Goal: Find specific page/section: Find specific page/section

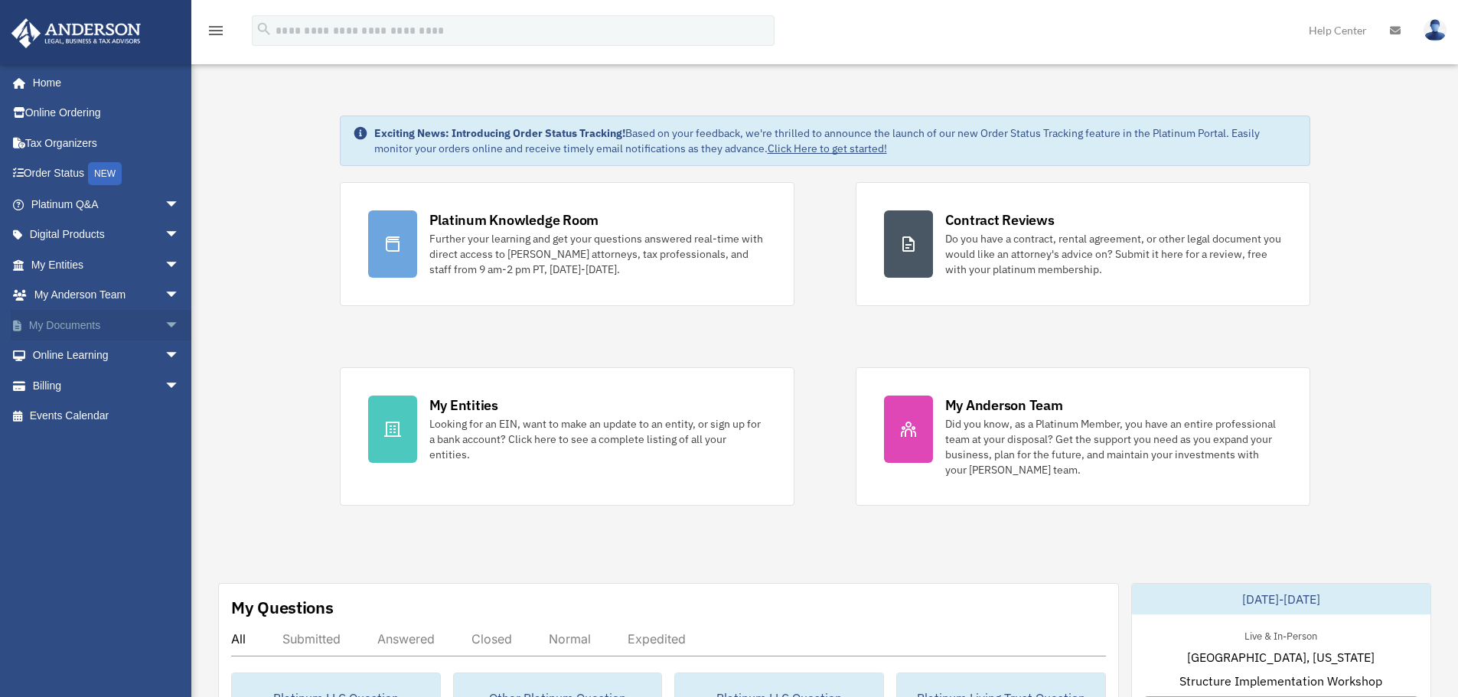
click at [145, 318] on link "My Documents arrow_drop_down" at bounding box center [107, 325] width 192 height 31
click at [165, 324] on span "arrow_drop_down" at bounding box center [180, 325] width 31 height 31
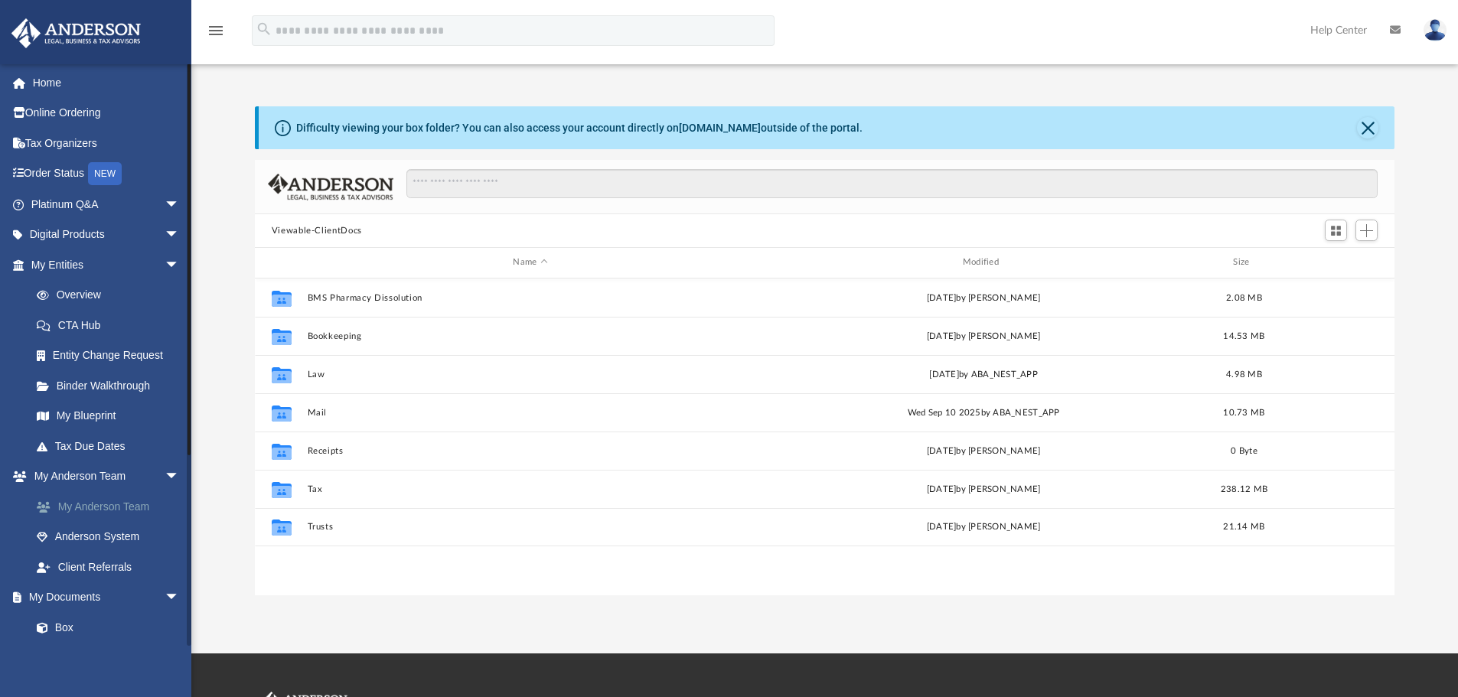
scroll to position [337, 1128]
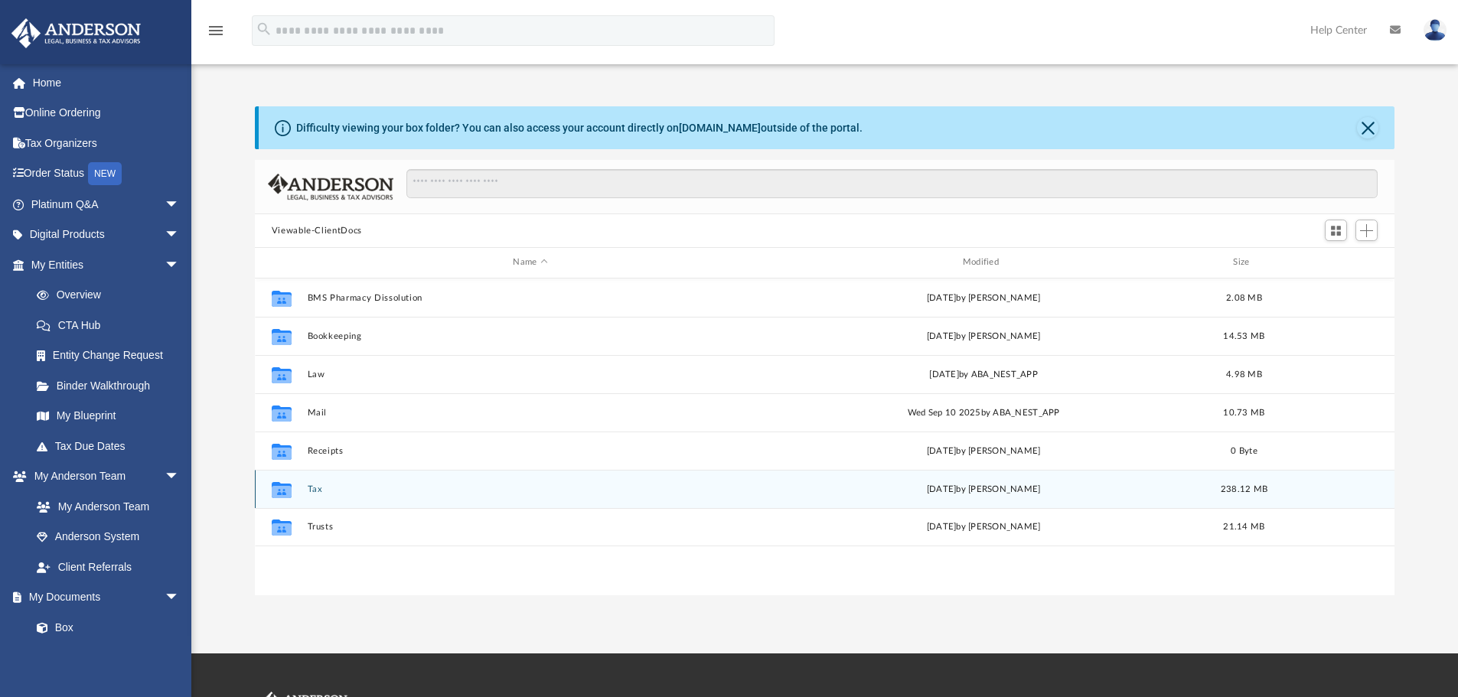
click at [314, 490] on button "Tax" at bounding box center [530, 489] width 446 height 10
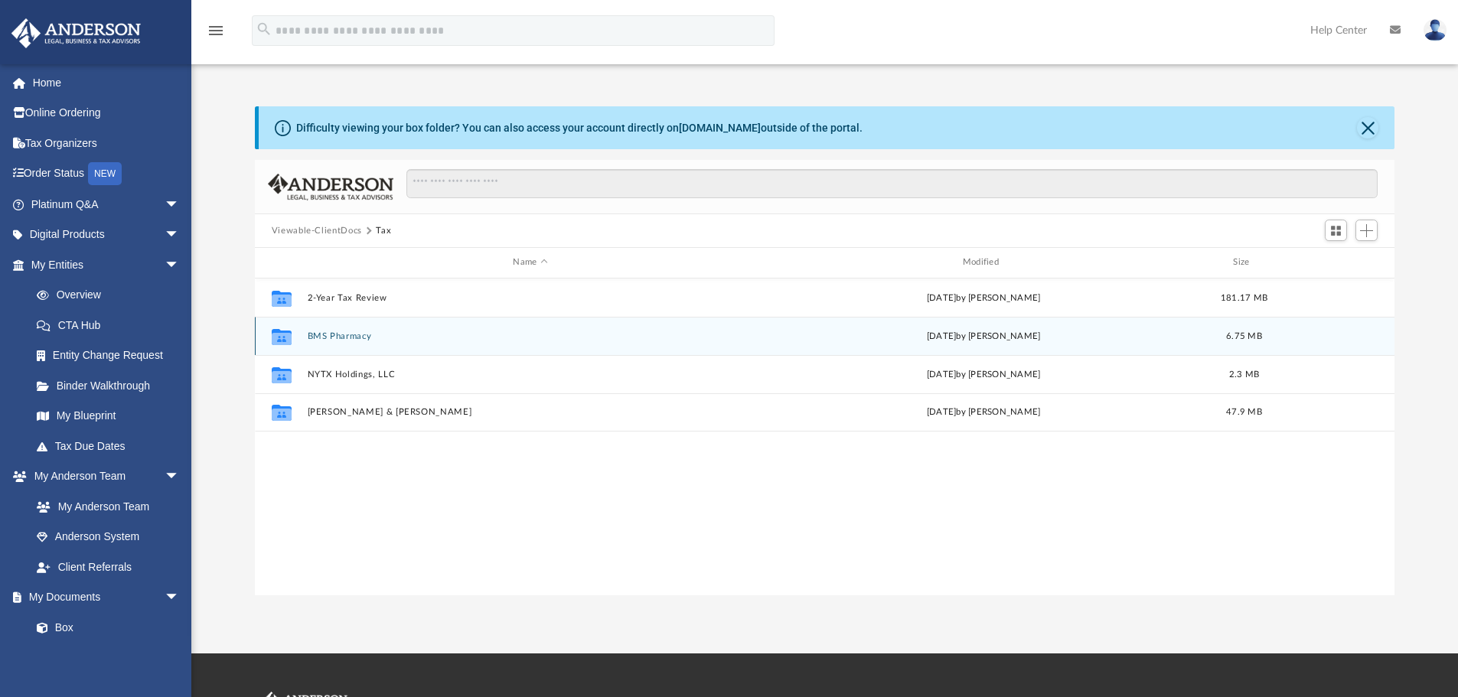
click at [344, 338] on button "BMS Pharmacy" at bounding box center [530, 336] width 446 height 10
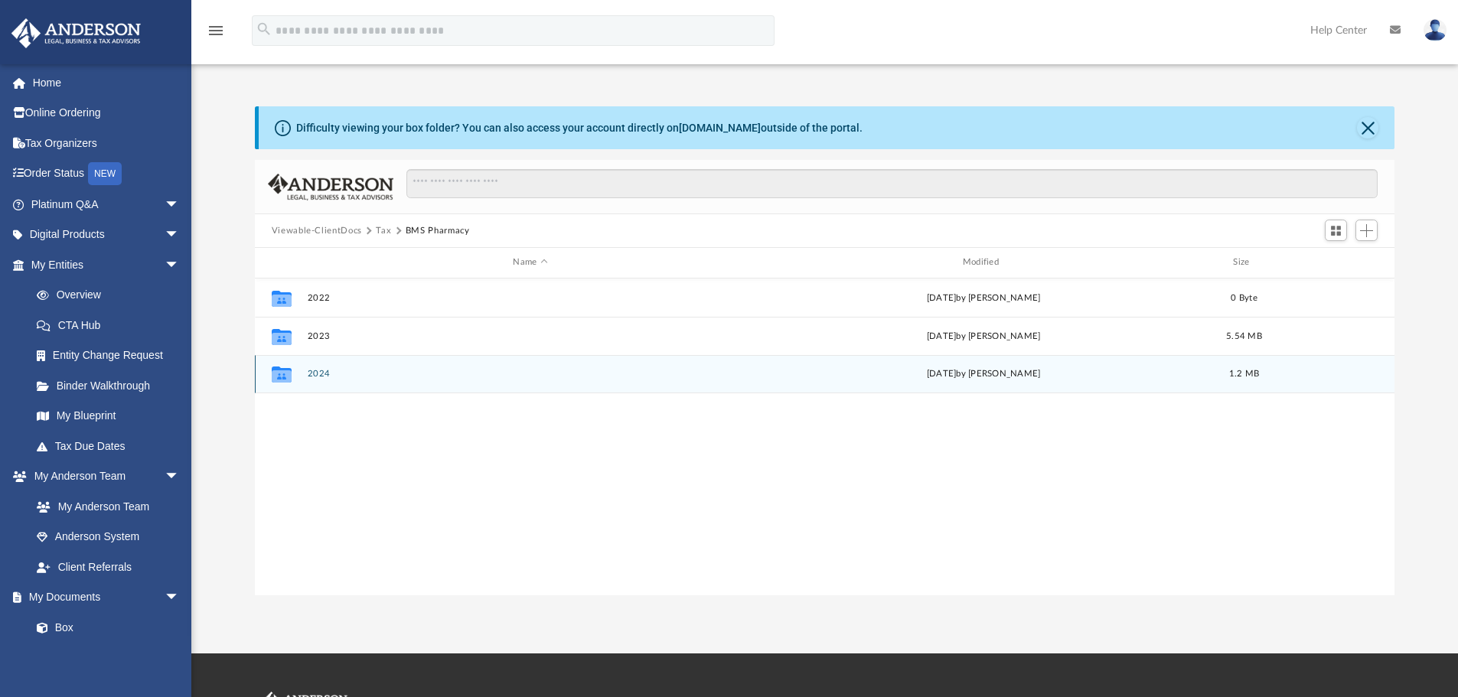
click at [319, 374] on button "2024" at bounding box center [530, 374] width 446 height 10
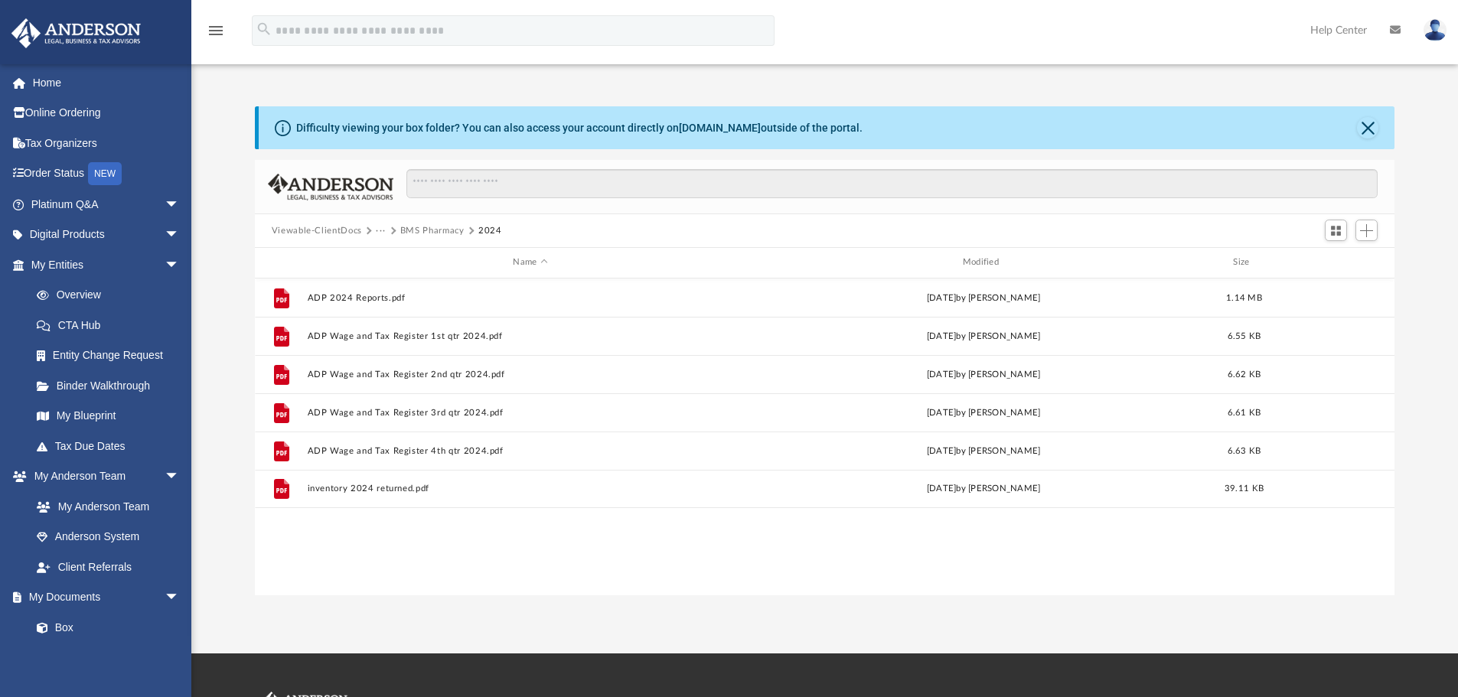
click at [378, 228] on button "···" at bounding box center [381, 231] width 10 height 14
click at [386, 252] on li "Tax" at bounding box center [391, 257] width 15 height 16
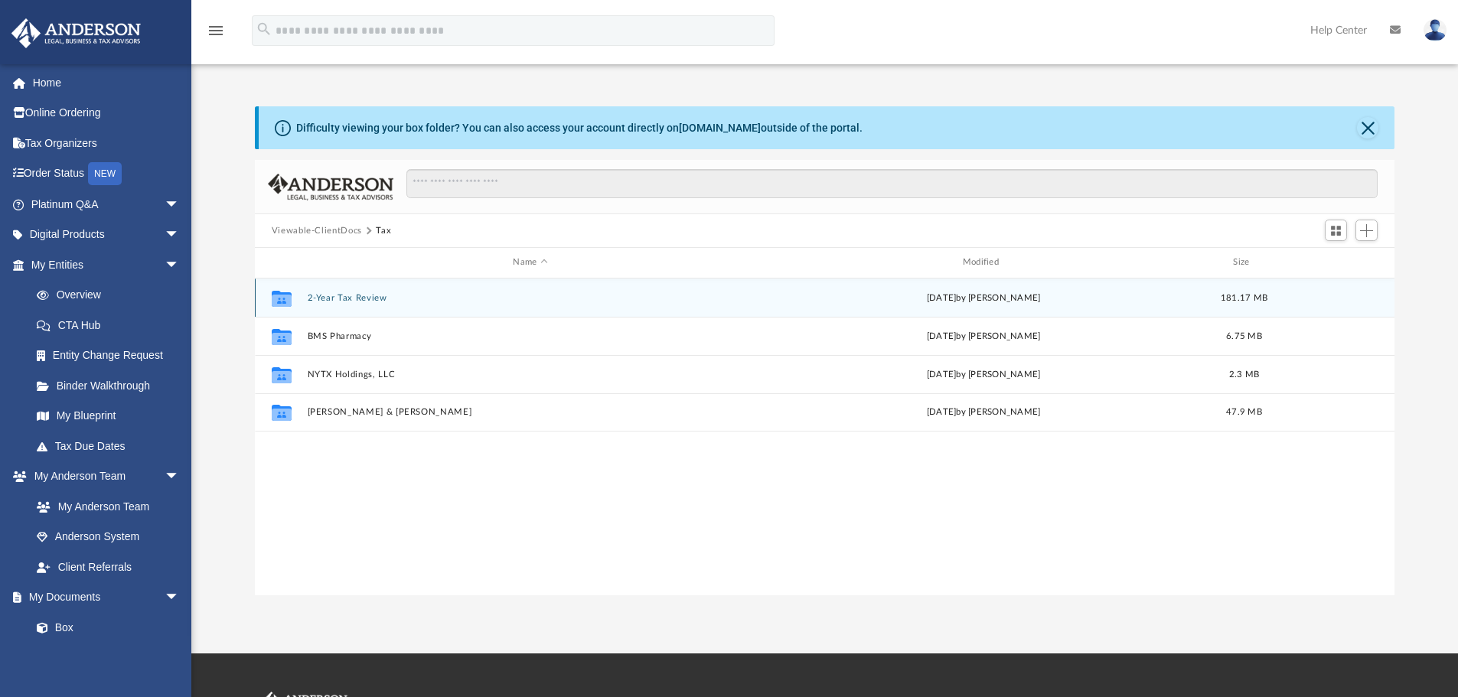
click at [355, 296] on button "2-Year Tax Review" at bounding box center [530, 298] width 446 height 10
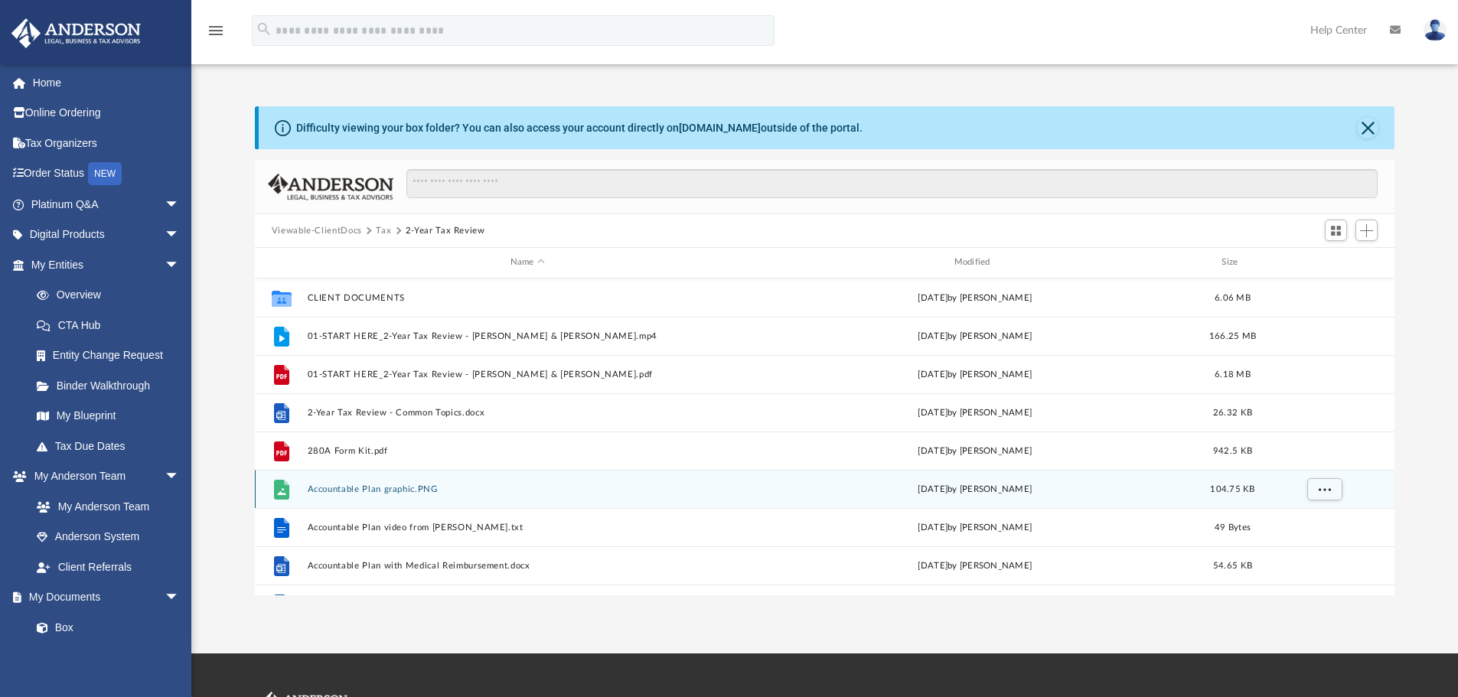
click at [363, 486] on button "Accountable Plan graphic.PNG" at bounding box center [527, 489] width 441 height 10
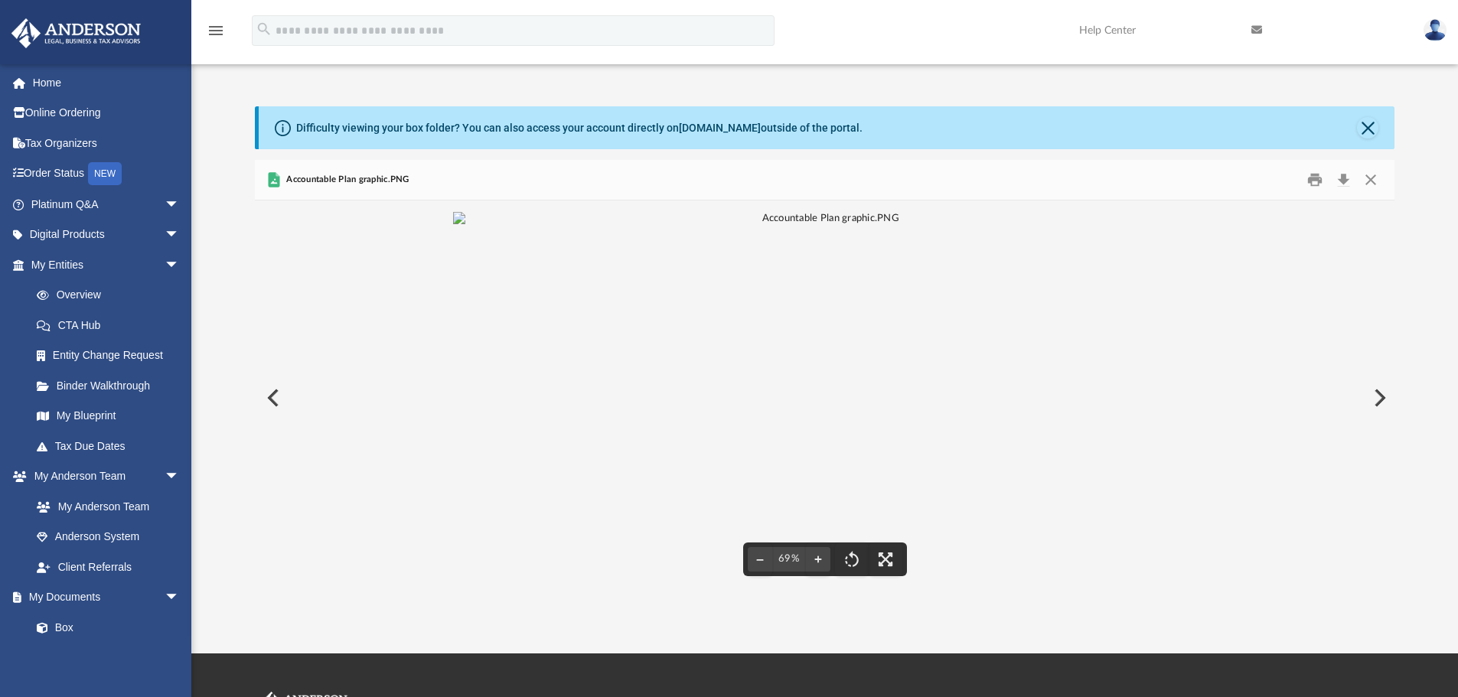
click at [1376, 398] on button "Preview" at bounding box center [1378, 397] width 34 height 43
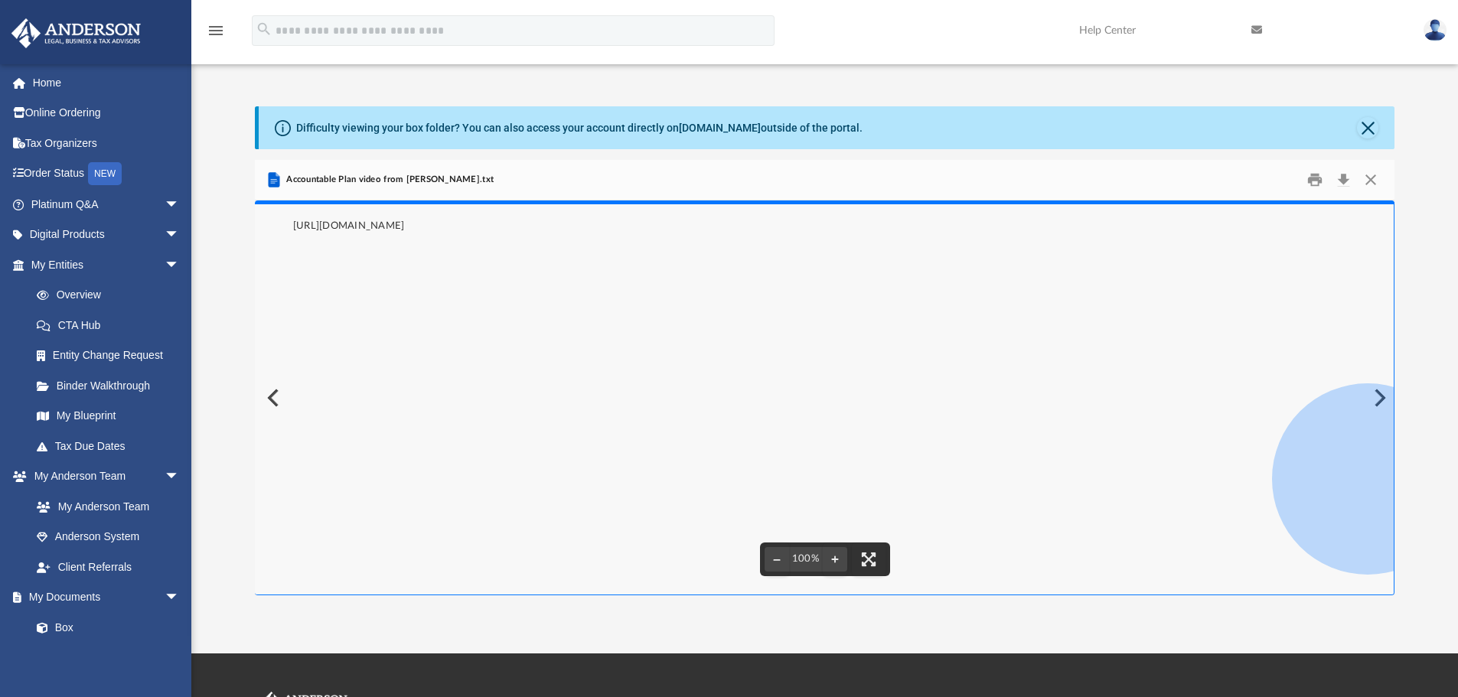
click at [1378, 398] on pre "https://www.youtube.com/watch?v=hsJSWkRwq0g&t=81s" at bounding box center [825, 397] width 1140 height 395
click at [1370, 181] on button "Close" at bounding box center [1371, 180] width 28 height 24
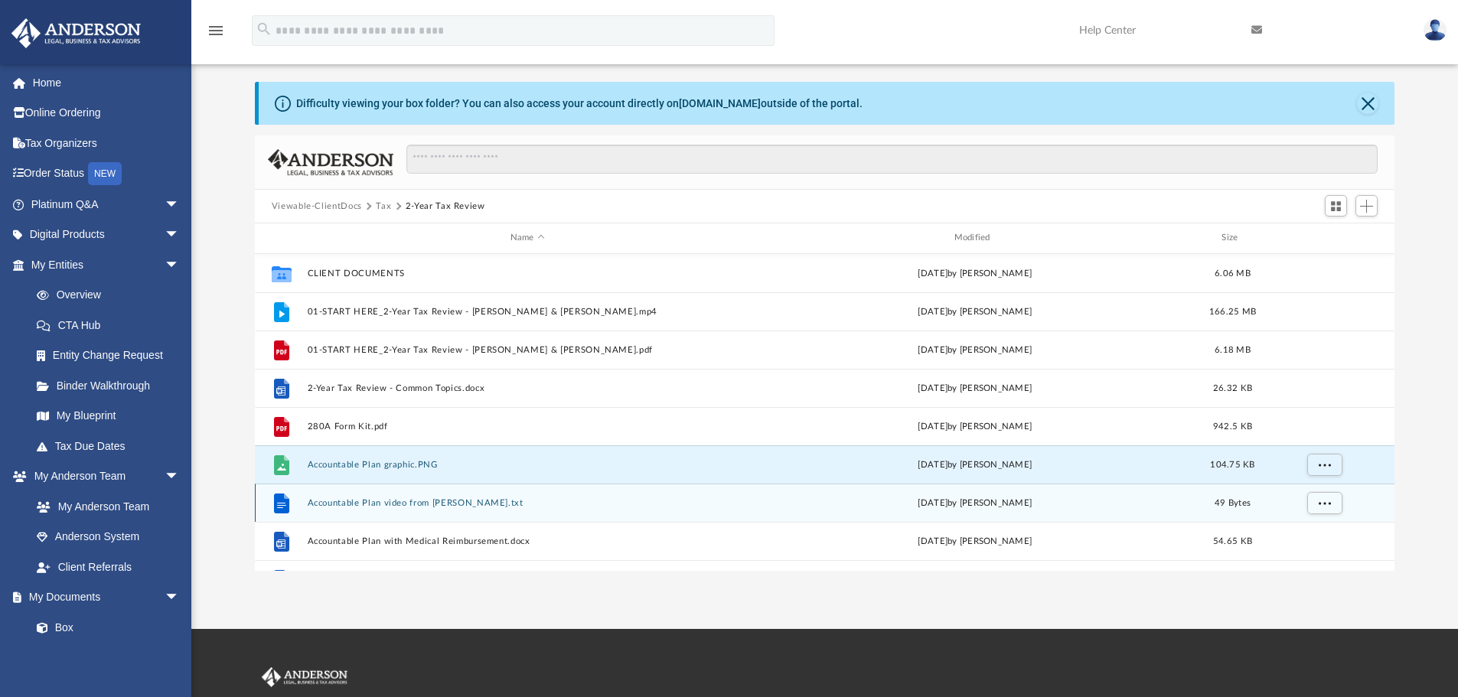
scroll to position [0, 0]
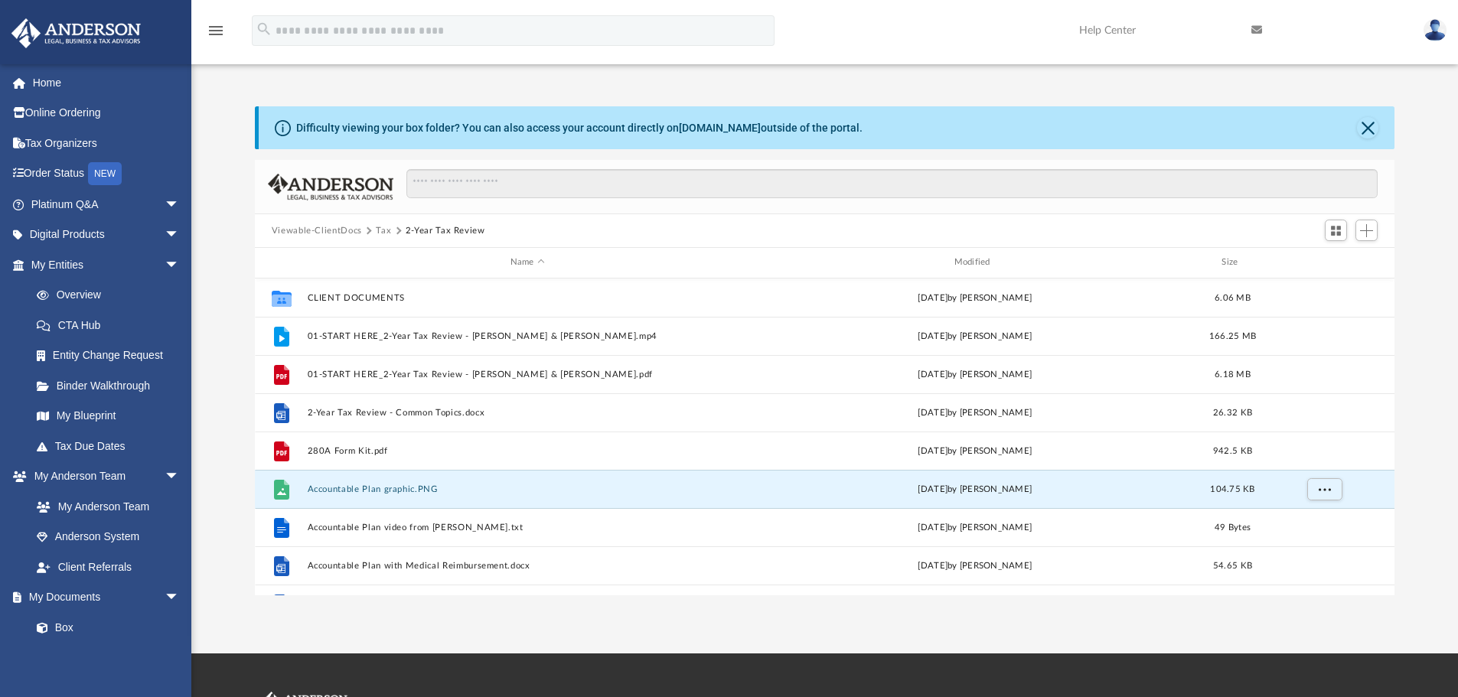
click at [344, 227] on button "Viewable-ClientDocs" at bounding box center [317, 231] width 90 height 14
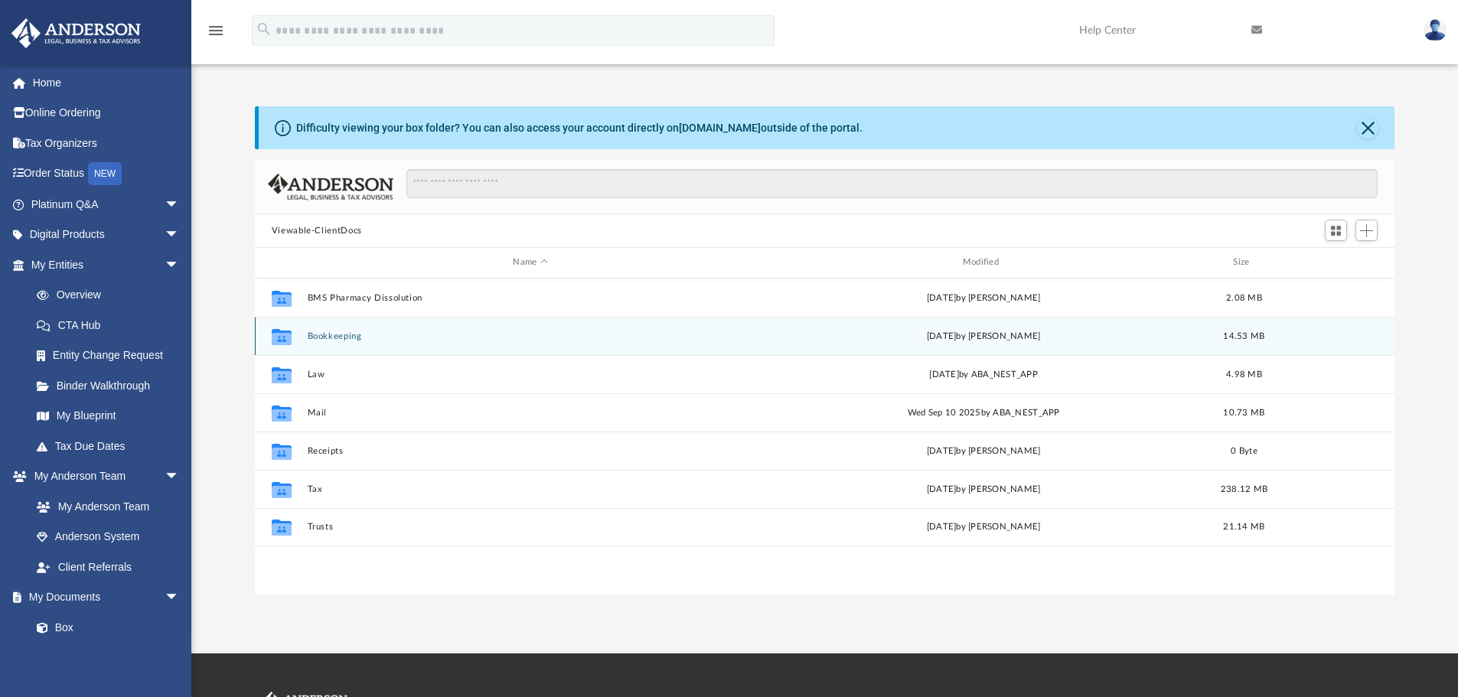
click at [350, 333] on button "Bookkeeping" at bounding box center [530, 336] width 446 height 10
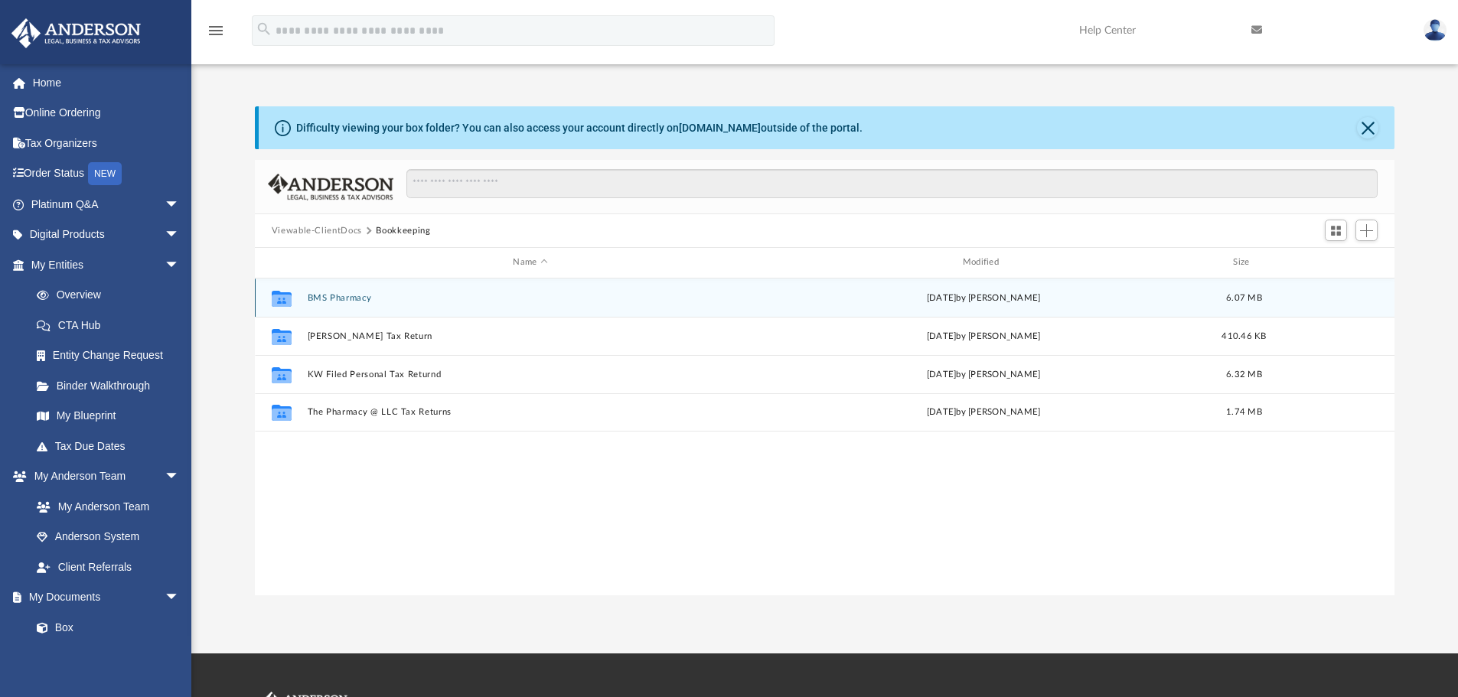
click at [341, 298] on button "BMS Pharmacy" at bounding box center [530, 298] width 446 height 10
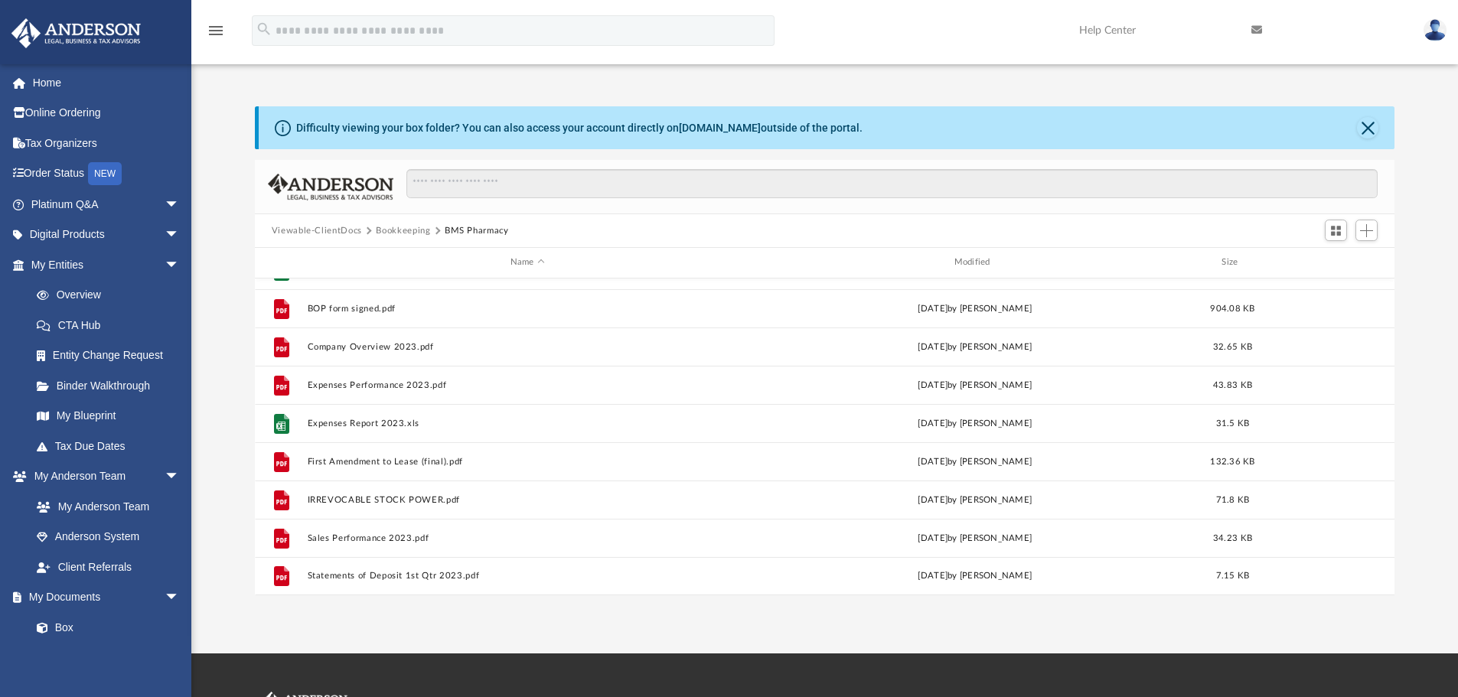
scroll to position [334, 0]
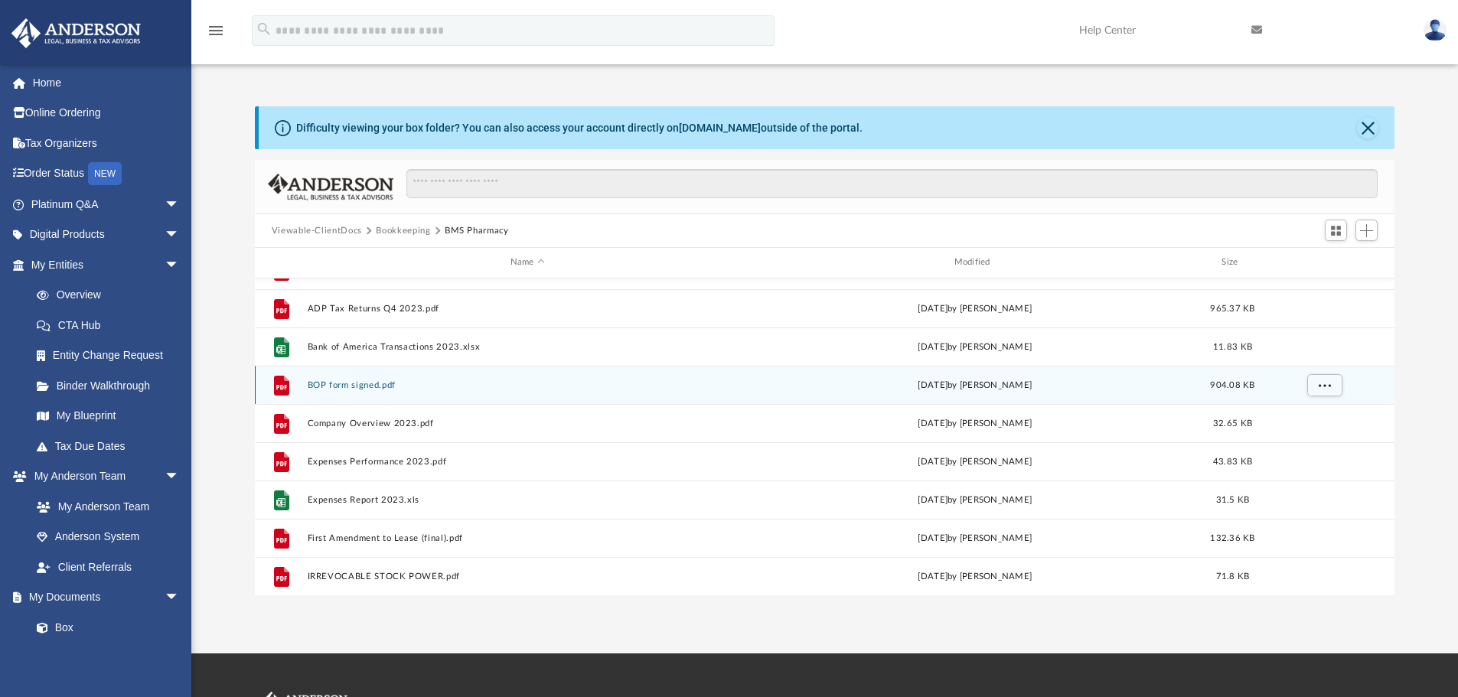
click at [361, 383] on button "BOP form signed.pdf" at bounding box center [527, 385] width 441 height 10
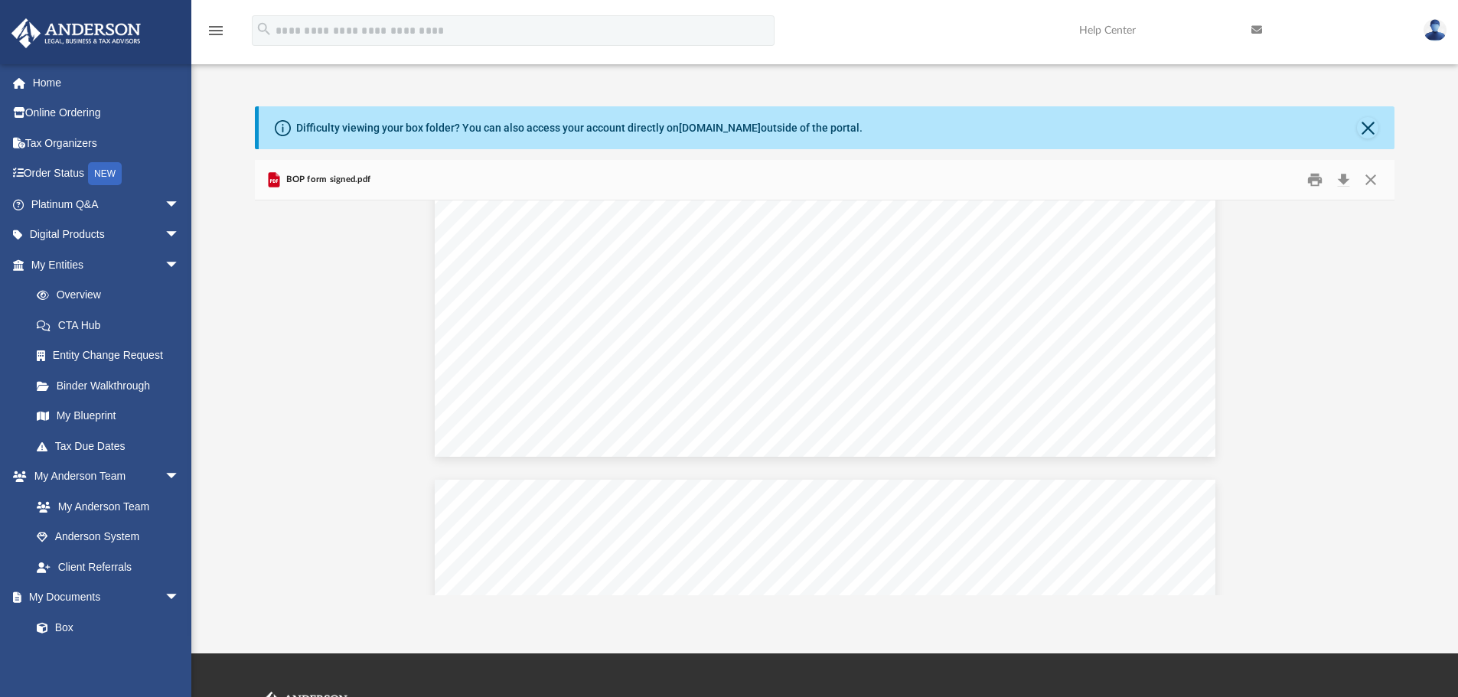
scroll to position [1224, 0]
